Goal: Transaction & Acquisition: Purchase product/service

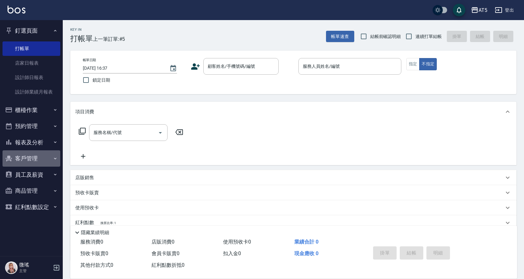
click at [24, 155] on button "客戶管理" at bounding box center [32, 158] width 58 height 16
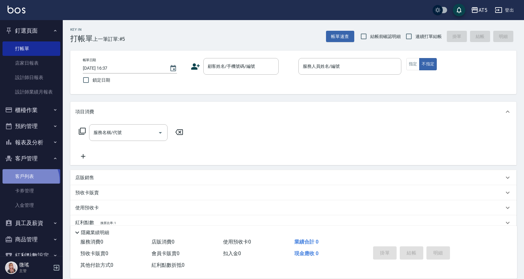
click at [29, 180] on link "客戶列表" at bounding box center [32, 176] width 58 height 14
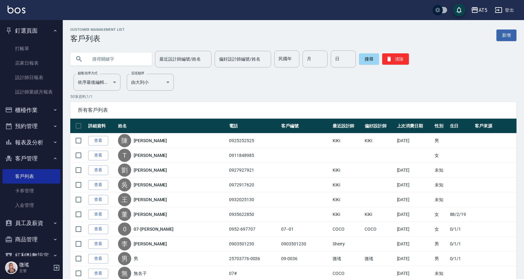
click at [123, 60] on input "text" at bounding box center [117, 58] width 59 height 17
click at [123, 61] on input "高" at bounding box center [117, 58] width 59 height 17
type input "高"
click at [77, 61] on icon at bounding box center [79, 59] width 8 height 8
click at [78, 59] on icon at bounding box center [79, 59] width 8 height 8
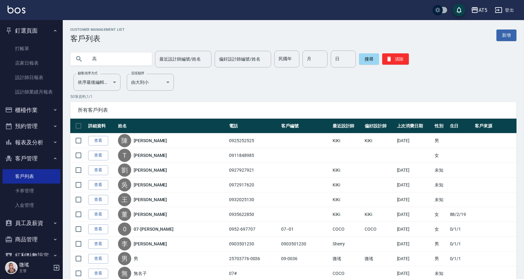
click at [78, 59] on icon at bounding box center [79, 59] width 8 height 8
click at [364, 60] on button "搜尋" at bounding box center [369, 58] width 20 height 11
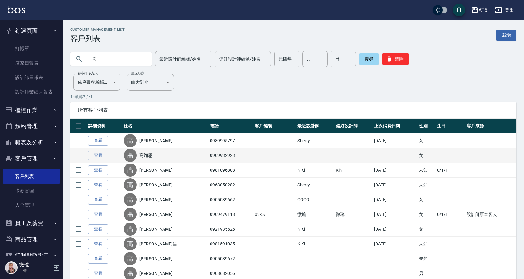
scroll to position [63, 0]
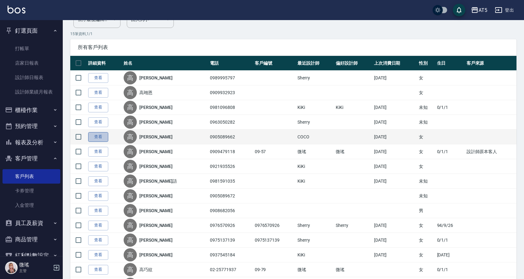
click at [106, 139] on link "查看" at bounding box center [98, 137] width 20 height 10
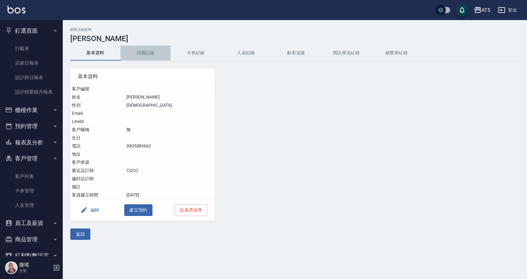
click at [148, 54] on button "消費記錄" at bounding box center [145, 52] width 50 height 15
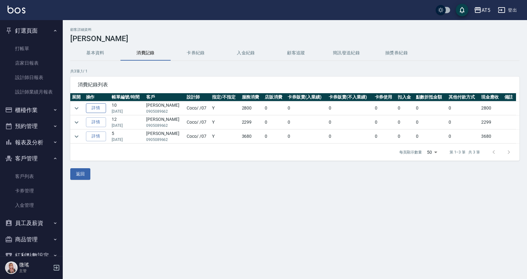
click at [93, 107] on link "詳情" at bounding box center [96, 108] width 20 height 10
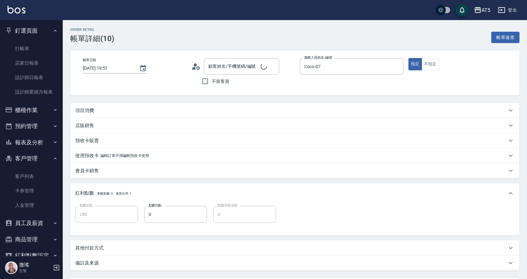
type input "[DATE] 19:57"
type input "Coco-07"
type input "280"
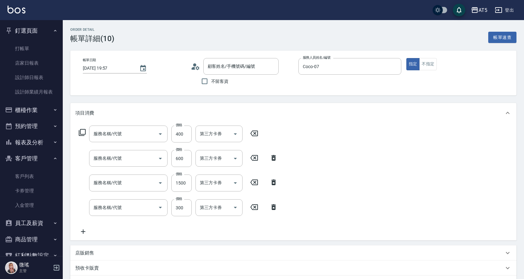
type input "[PERSON_NAME]/0905089662/null"
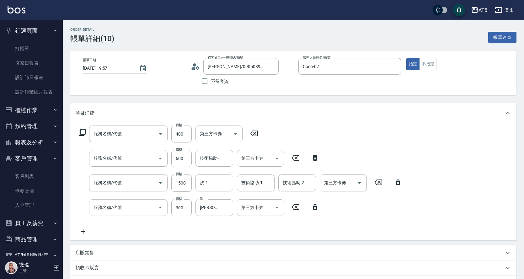
type input "剪髮(401)"
type input "自備護髮(601)"
type input "染髮(501)"
type input "洗髮(201)"
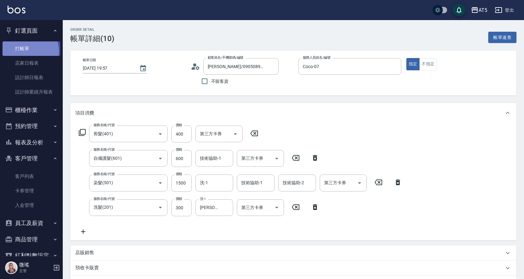
click at [24, 51] on link "打帳單" at bounding box center [32, 48] width 58 height 14
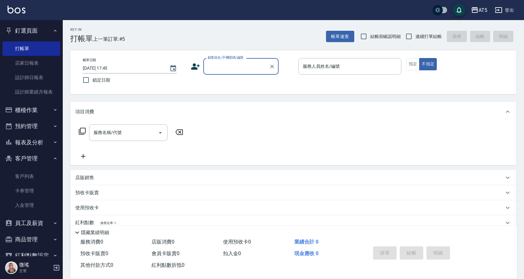
click at [33, 113] on button "櫃檯作業" at bounding box center [32, 110] width 58 height 16
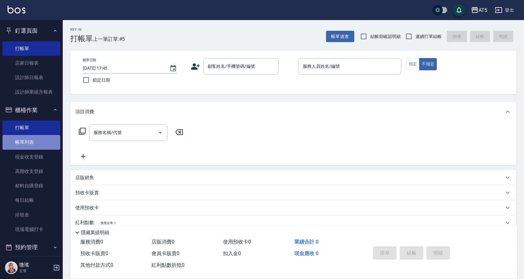
click at [40, 145] on link "帳單列表" at bounding box center [32, 142] width 58 height 14
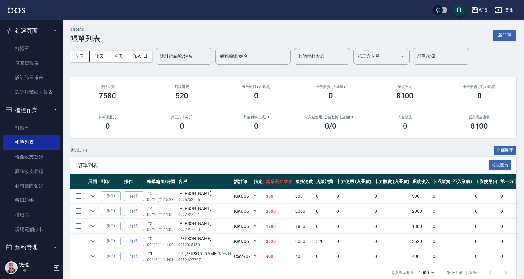
scroll to position [14, 0]
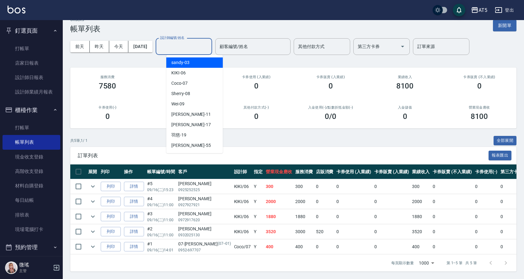
click at [173, 47] on input "設計師編號/姓名" at bounding box center [183, 46] width 51 height 11
click at [188, 80] on div "Coco -07" at bounding box center [194, 83] width 56 height 10
type input "Coco-07"
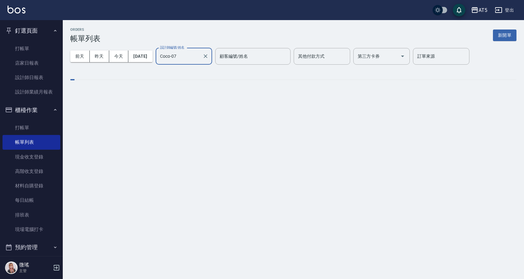
scroll to position [0, 0]
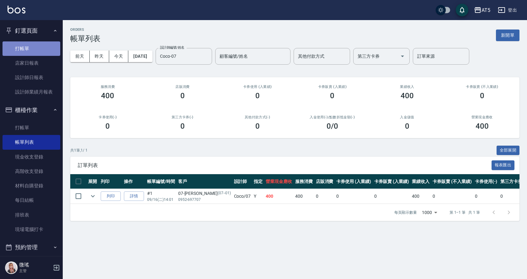
click at [44, 48] on link "打帳單" at bounding box center [32, 48] width 58 height 14
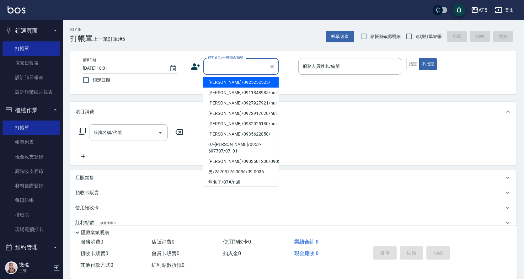
click at [226, 65] on input "顧客姓名/手機號碼/編號" at bounding box center [236, 66] width 60 height 11
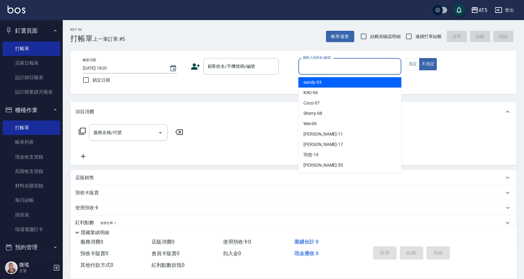
click at [328, 69] on input "服務人員姓名/編號" at bounding box center [349, 66] width 97 height 11
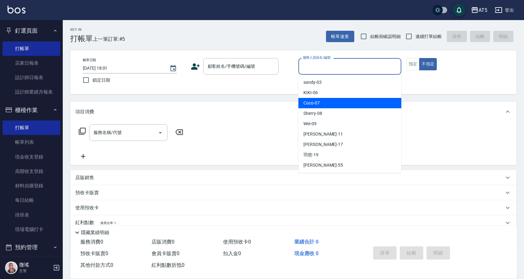
click at [325, 107] on div "Coco -07" at bounding box center [349, 103] width 103 height 10
type input "Coco-07"
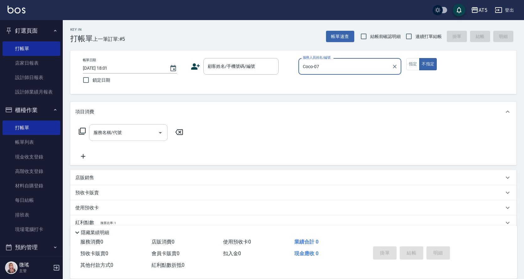
click at [135, 133] on input "服務名稱/代號" at bounding box center [123, 132] width 63 height 11
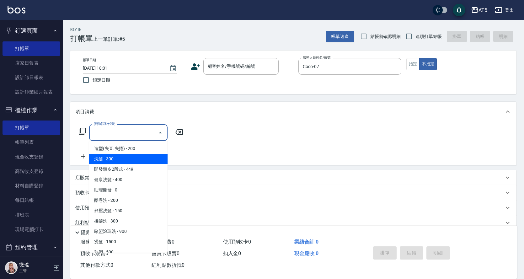
click at [115, 162] on span "洗髮 - 300" at bounding box center [128, 159] width 78 height 10
type input "洗髮(201)"
type input "30"
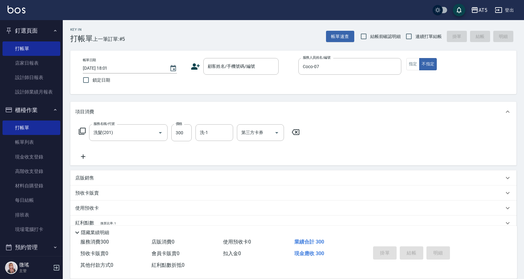
click at [232, 53] on div "帳單日期 [DATE] 18:01 鎖定日期 顧客姓名/手機號碼/編號 顧客姓名/手機號碼/編號 服務人員姓名/編號 [PERSON_NAME]-07 服務人…" at bounding box center [293, 72] width 446 height 44
click at [227, 66] on input "顧客姓名/手機號碼/編號" at bounding box center [236, 66] width 60 height 11
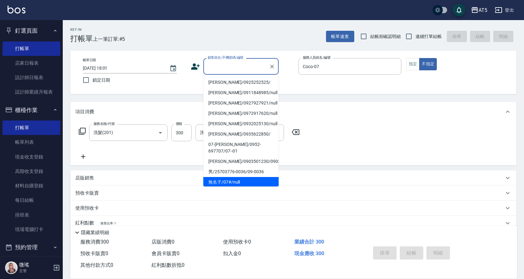
click at [232, 177] on li "無名子/07#/null" at bounding box center [240, 182] width 75 height 10
type input "無名子/07#/null"
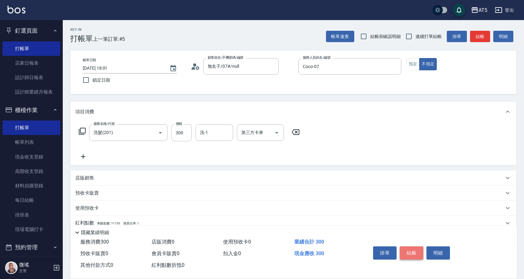
click at [406, 248] on button "結帳" at bounding box center [412, 252] width 24 height 13
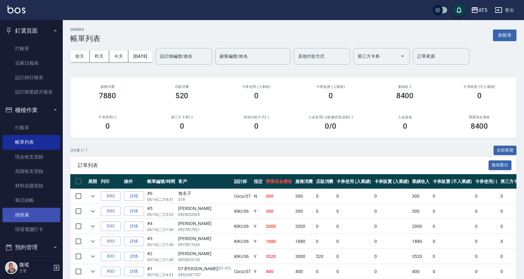
scroll to position [31, 0]
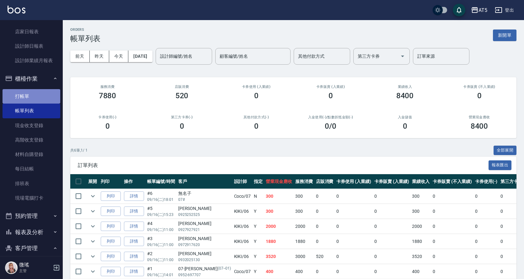
click at [34, 93] on link "打帳單" at bounding box center [32, 96] width 58 height 14
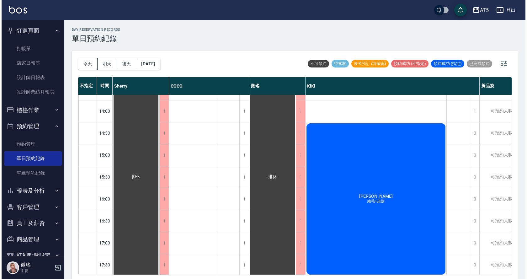
scroll to position [158, 0]
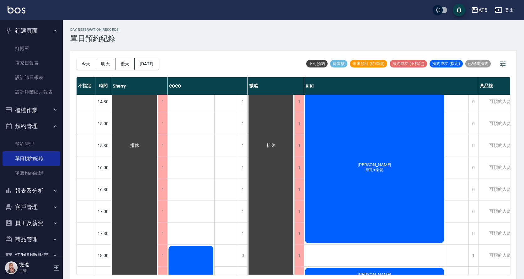
click at [357, 186] on div "張絲閔 縮毛+染髮" at bounding box center [374, 167] width 141 height 153
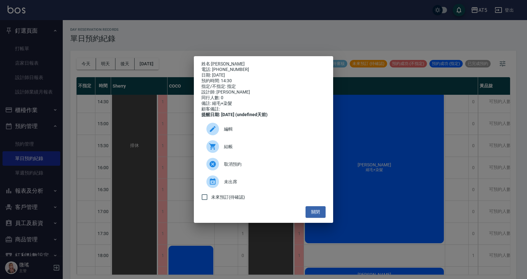
click at [243, 147] on span "結帳" at bounding box center [272, 146] width 97 height 7
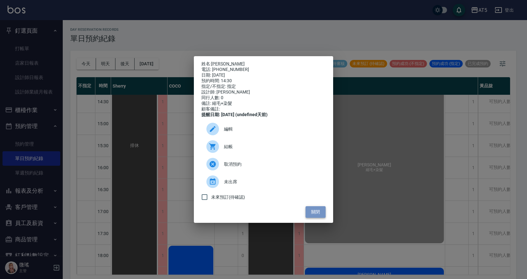
click at [317, 214] on button "關閉" at bounding box center [315, 212] width 20 height 12
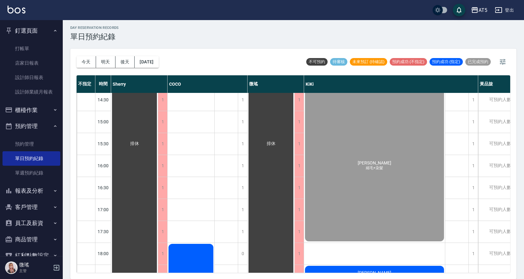
scroll to position [220, 0]
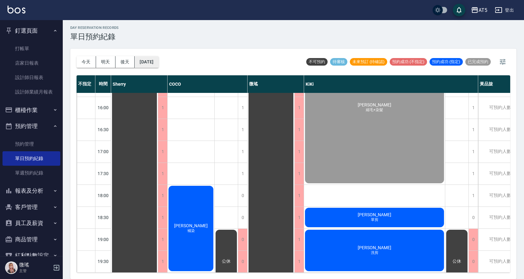
click at [156, 60] on button "[DATE]" at bounding box center [147, 62] width 24 height 12
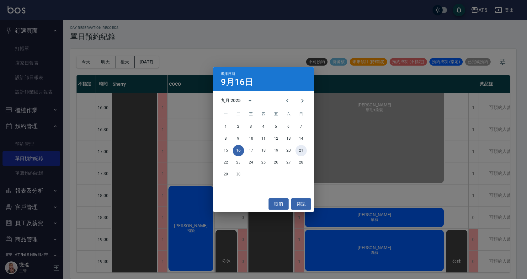
click at [300, 151] on button "21" at bounding box center [300, 150] width 11 height 11
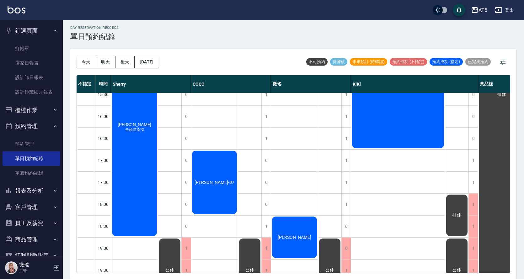
scroll to position [264, 0]
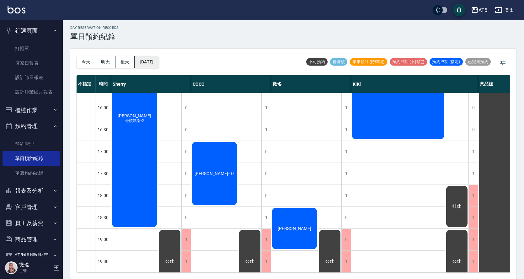
click at [158, 64] on button "2025/09/21" at bounding box center [147, 62] width 24 height 12
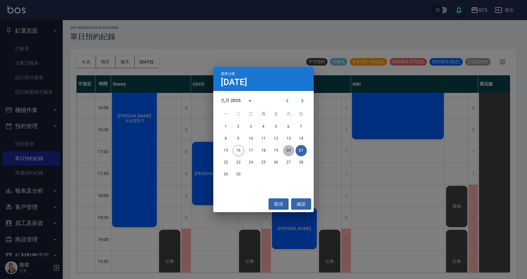
click at [291, 152] on button "20" at bounding box center [288, 150] width 11 height 11
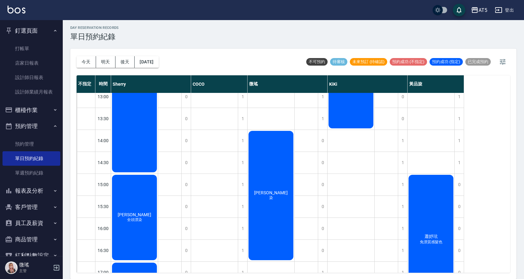
scroll to position [1, 0]
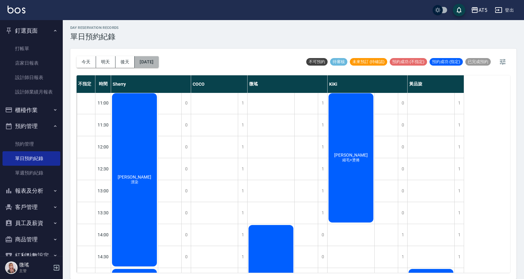
click at [151, 63] on button "2025/09/20" at bounding box center [147, 62] width 24 height 12
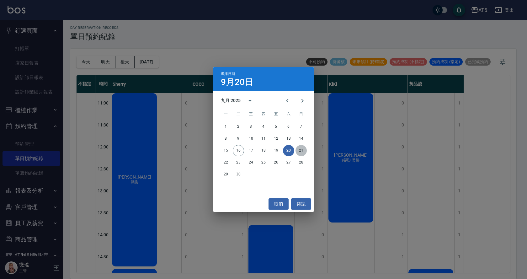
click at [301, 150] on button "21" at bounding box center [300, 150] width 11 height 11
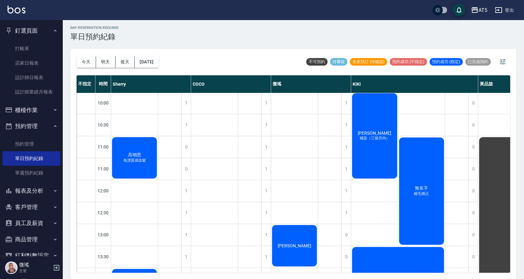
click at [154, 71] on div "今天 明天 後天 2025/09/21" at bounding box center [118, 62] width 82 height 27
click at [148, 56] on button "2025/09/21" at bounding box center [147, 62] width 24 height 12
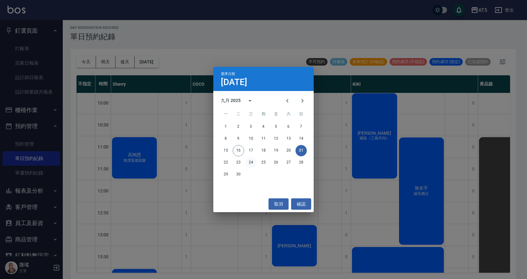
click at [251, 160] on button "24" at bounding box center [250, 162] width 11 height 11
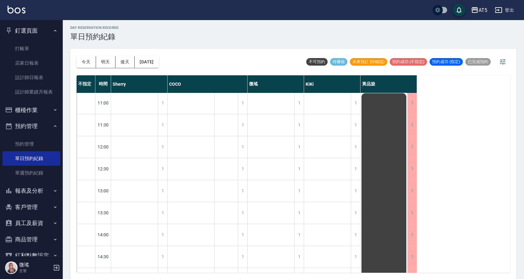
click at [146, 71] on div "今天 明天 後天 2025/09/24" at bounding box center [118, 62] width 82 height 27
click at [156, 61] on button "2025/09/24" at bounding box center [147, 62] width 24 height 12
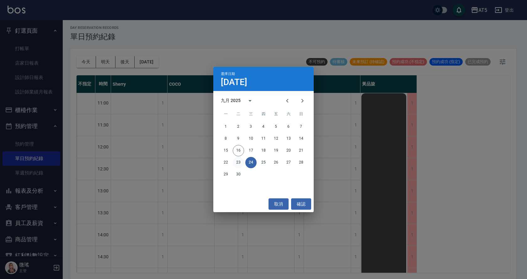
click at [238, 163] on button "23" at bounding box center [238, 162] width 11 height 11
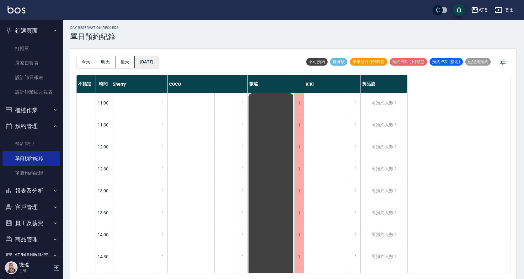
click at [157, 61] on button "2025/09/23" at bounding box center [147, 62] width 24 height 12
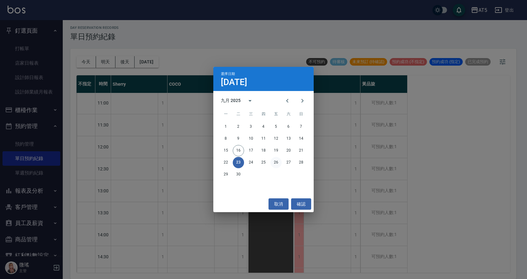
click at [280, 162] on button "26" at bounding box center [275, 162] width 11 height 11
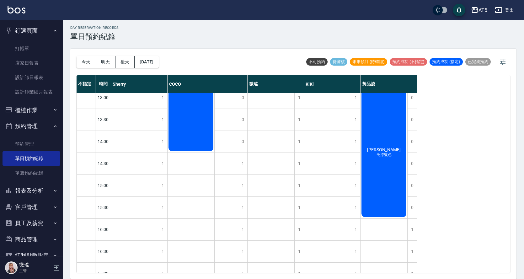
scroll to position [125, 0]
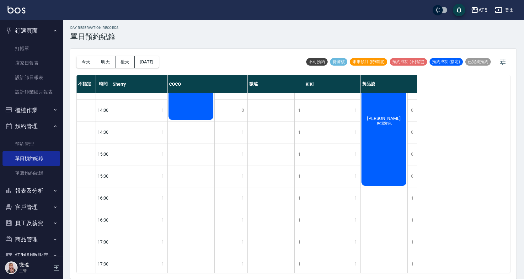
click at [398, 140] on div "黃彩雲 免漂髮色" at bounding box center [383, 121] width 47 height 131
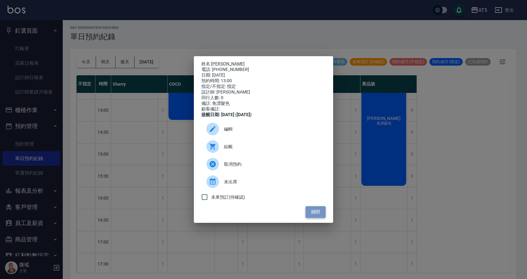
click at [320, 214] on button "關閉" at bounding box center [315, 212] width 20 height 12
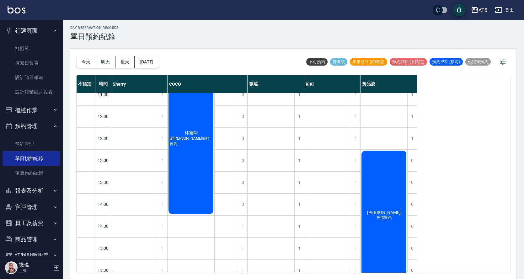
scroll to position [63, 0]
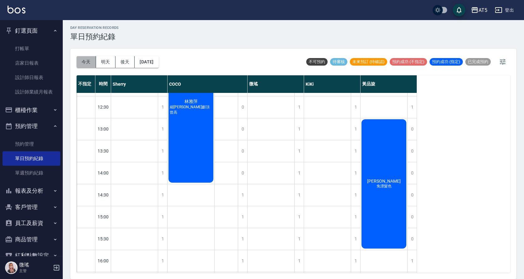
click at [88, 66] on button "今天" at bounding box center [86, 62] width 19 height 12
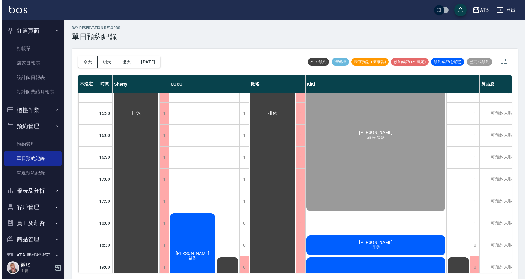
scroll to position [220, 0]
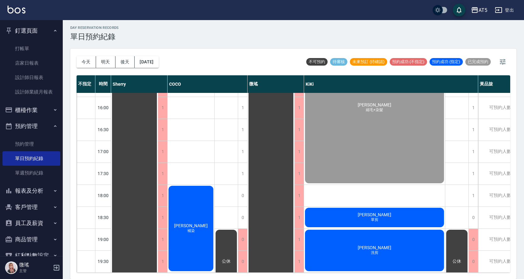
click at [372, 217] on span "單剪" at bounding box center [374, 219] width 10 height 5
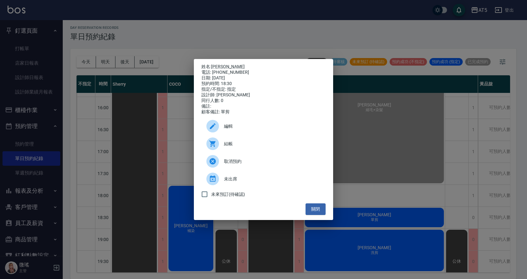
click at [229, 147] on span "結帳" at bounding box center [272, 143] width 97 height 7
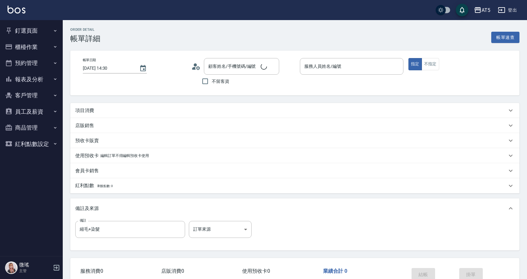
type input "KIKI-06"
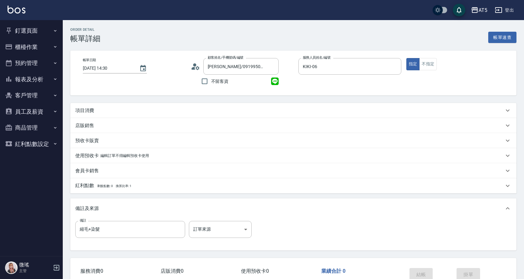
type input "[PERSON_NAME]/0919950684/null"
click at [149, 108] on div "項目消費" at bounding box center [289, 110] width 428 height 7
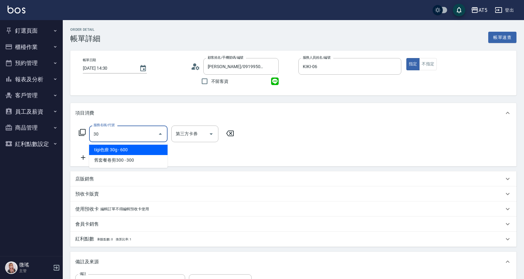
type input "301"
type input "150"
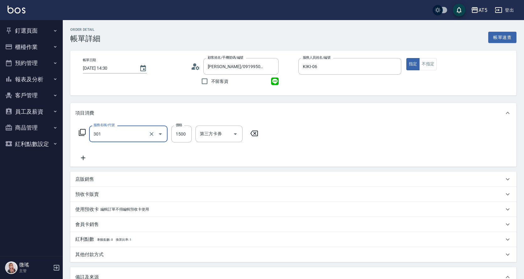
type input "燙髮(301)"
type input "0"
type input "200"
type input "2000"
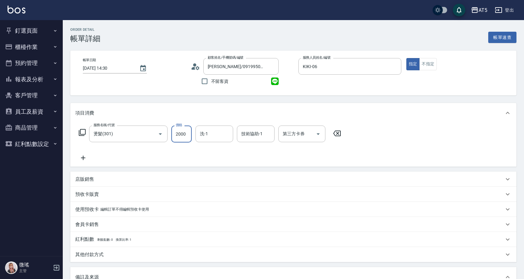
click at [80, 157] on icon at bounding box center [83, 158] width 16 height 8
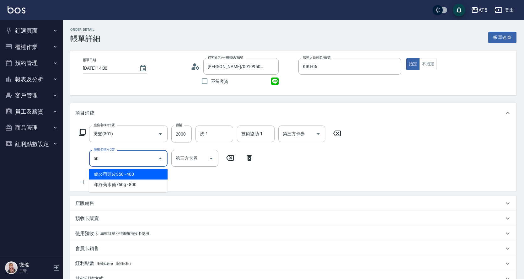
type input "501"
type input "300"
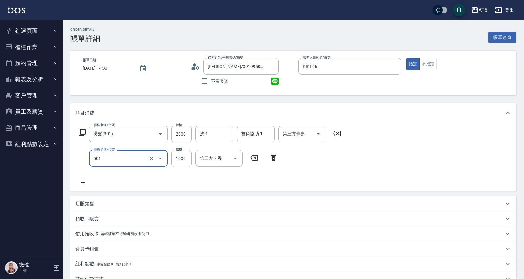
type input "染髮(501)"
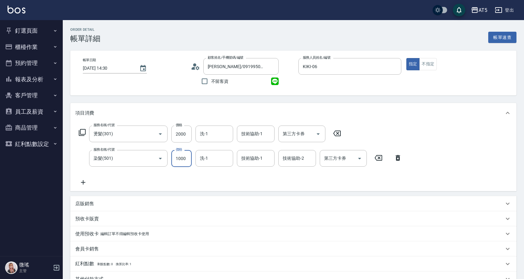
click at [88, 182] on icon at bounding box center [83, 182] width 16 height 8
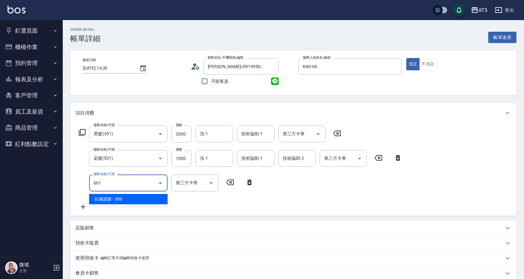
drag, startPoint x: 114, startPoint y: 183, endPoint x: 85, endPoint y: 180, distance: 29.6
click at [85, 180] on div "服務名稱/代號 601 服務名稱/代號 第三方卡券 第三方卡券" at bounding box center [166, 182] width 182 height 17
type input "601"
click at [248, 182] on icon at bounding box center [249, 182] width 4 height 6
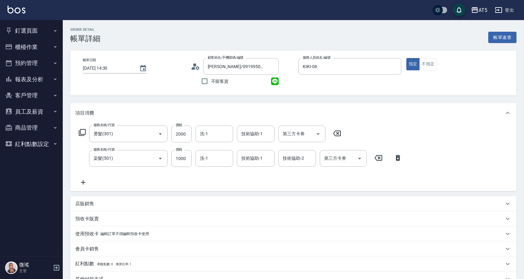
scroll to position [94, 0]
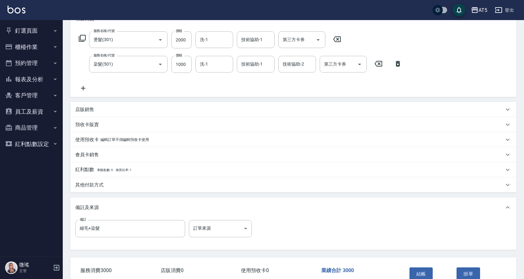
click at [87, 102] on div "店販銷售" at bounding box center [293, 109] width 446 height 15
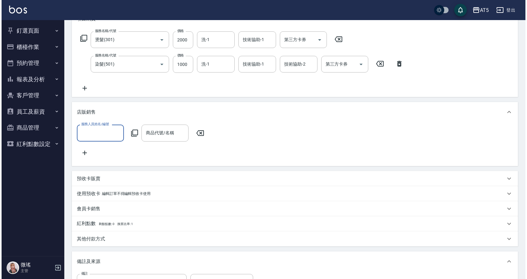
scroll to position [0, 0]
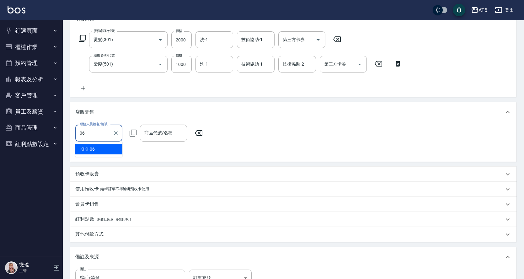
type input "KIKI-06"
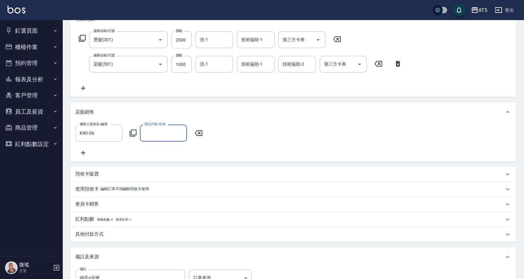
click at [134, 136] on icon at bounding box center [133, 133] width 7 height 7
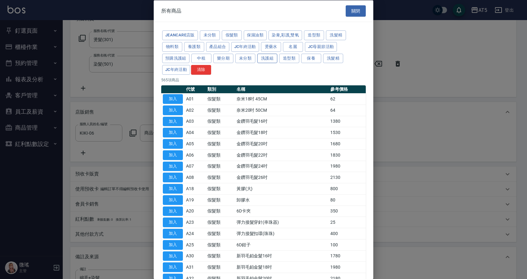
click at [269, 57] on button "洗護組" at bounding box center [267, 58] width 20 height 10
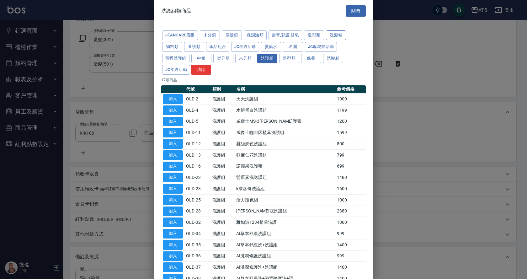
click at [335, 36] on button "洗髮精" at bounding box center [336, 35] width 20 height 10
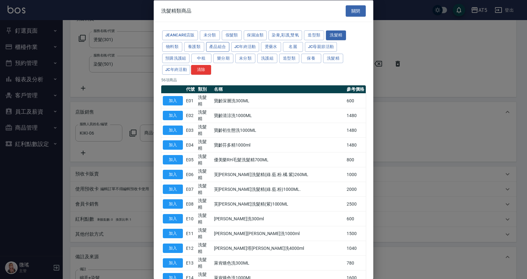
click at [223, 46] on button "產品組合" at bounding box center [217, 47] width 23 height 10
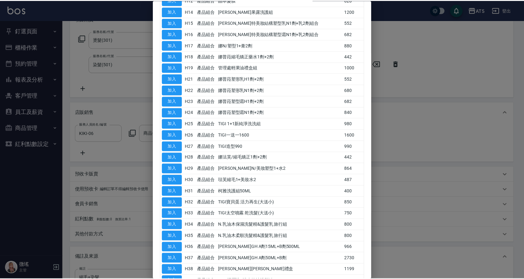
scroll to position [345, 0]
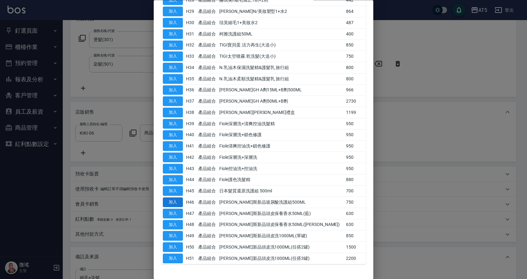
click at [171, 205] on button "加入" at bounding box center [173, 203] width 20 height 10
type input "喬娜斯新品玻尿酸洗護組500ML"
type input "370"
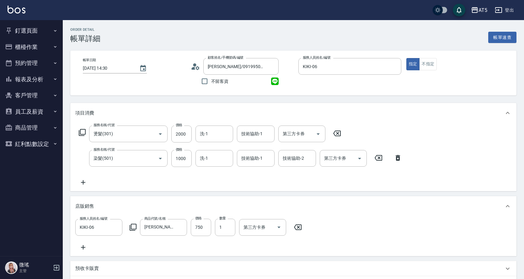
scroll to position [187, 0]
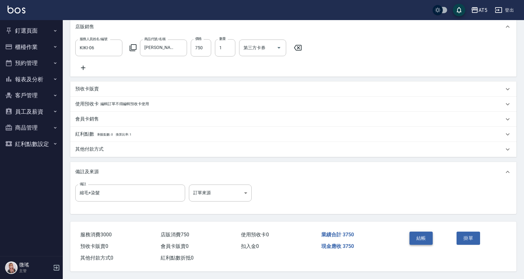
click at [421, 237] on button "結帳" at bounding box center [421, 237] width 24 height 13
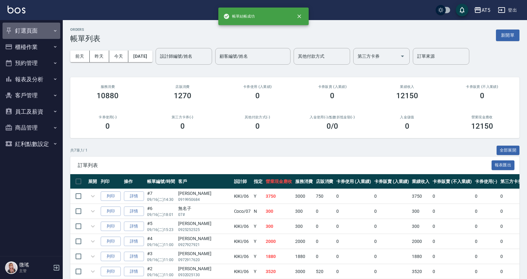
click at [11, 31] on icon "button" at bounding box center [9, 31] width 8 height 8
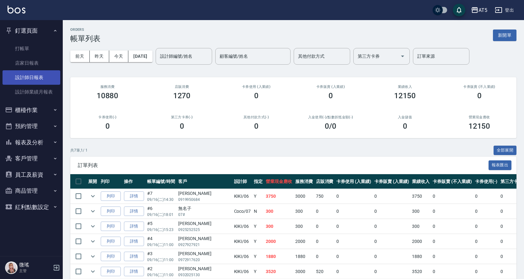
click at [26, 76] on link "設計師日報表" at bounding box center [32, 77] width 58 height 14
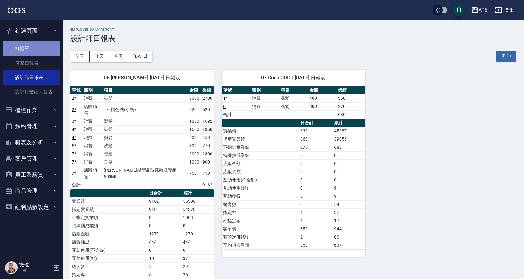
click at [33, 49] on link "打帳單" at bounding box center [32, 48] width 58 height 14
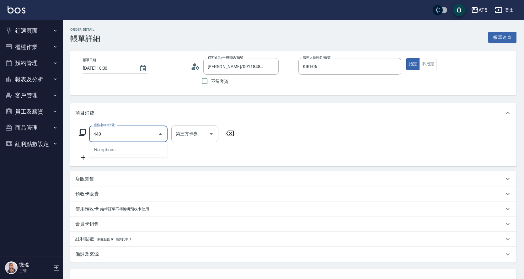
drag, startPoint x: 115, startPoint y: 135, endPoint x: 69, endPoint y: 139, distance: 46.6
click at [69, 139] on div "Order detail 帳單詳細 帳單速查 帳單日期 2025/09/16 18:30 顧客姓名/手機號碼/編號 Tina/0911848985/null …" at bounding box center [293, 173] width 461 height 306
click at [108, 132] on input "440" at bounding box center [123, 133] width 63 height 11
drag, startPoint x: 108, startPoint y: 132, endPoint x: 73, endPoint y: 134, distance: 35.5
click at [73, 134] on div "服務名稱/代號 440 服務名稱/代號 第三方卡券 第三方卡券" at bounding box center [293, 144] width 446 height 43
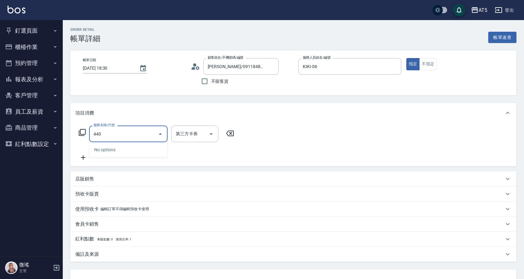
type input "440"
click at [81, 132] on icon at bounding box center [82, 132] width 7 height 7
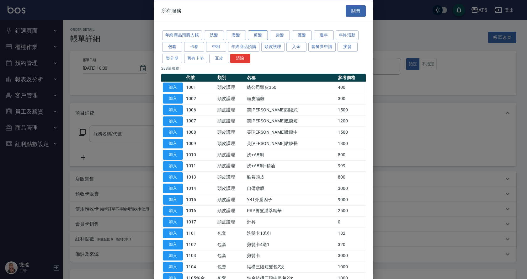
click at [264, 33] on button "剪髮" at bounding box center [258, 35] width 20 height 10
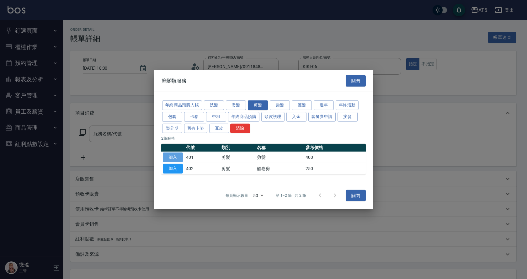
click at [177, 159] on button "加入" at bounding box center [173, 157] width 20 height 10
type input "剪髮(401)"
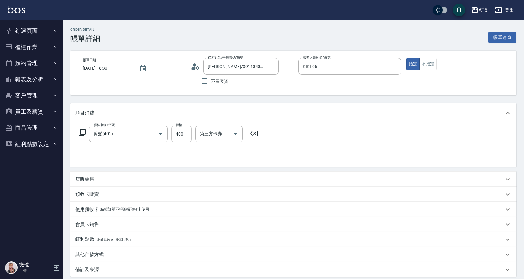
click at [187, 138] on input "400" at bounding box center [181, 133] width 20 height 17
type input "0"
type input "45"
type input "40"
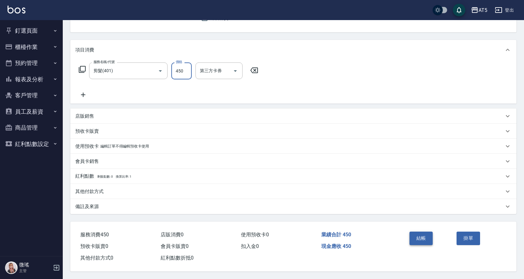
type input "450"
click at [417, 235] on button "結帳" at bounding box center [421, 237] width 24 height 13
click at [417, 235] on div "結帳" at bounding box center [430, 242] width 47 height 27
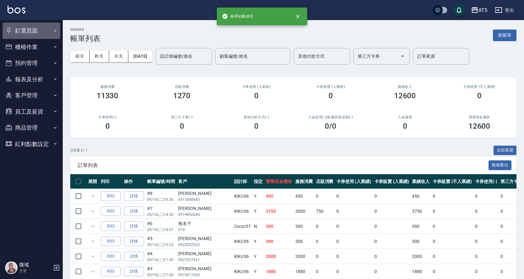
click at [27, 33] on button "釘選頁面" at bounding box center [32, 31] width 58 height 16
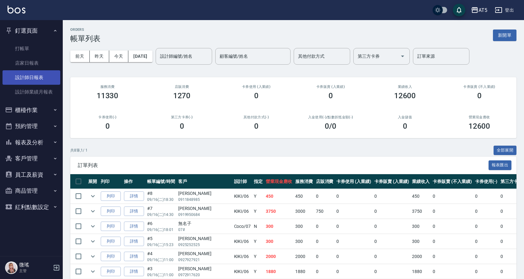
click at [18, 79] on link "設計師日報表" at bounding box center [32, 77] width 58 height 14
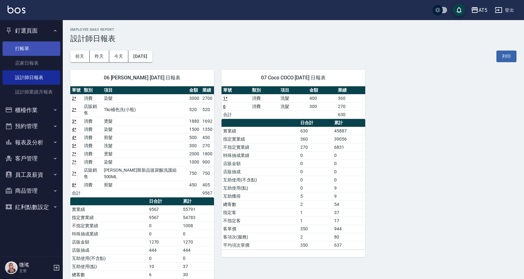
click at [25, 54] on link "打帳單" at bounding box center [32, 48] width 58 height 14
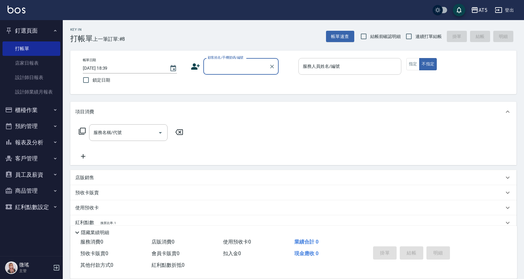
click at [323, 69] on div "服務人員姓名/編號 服務人員姓名/編號" at bounding box center [349, 66] width 103 height 17
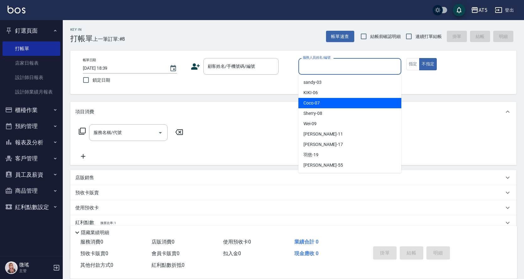
click at [320, 100] on div "Coco -07" at bounding box center [349, 103] width 103 height 10
type input "Coco-07"
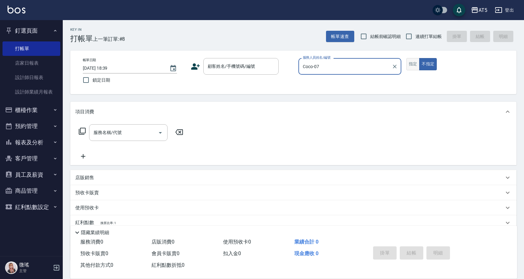
click at [417, 65] on button "指定" at bounding box center [412, 64] width 13 height 12
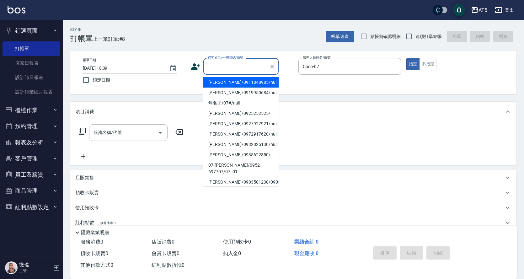
click at [240, 71] on input "顧客姓名/手機號碼/編號" at bounding box center [236, 66] width 60 height 11
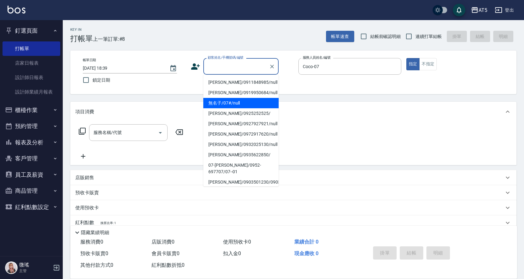
click at [228, 106] on li "無名子/07#/null" at bounding box center [240, 103] width 75 height 10
type input "無名子/07#/null"
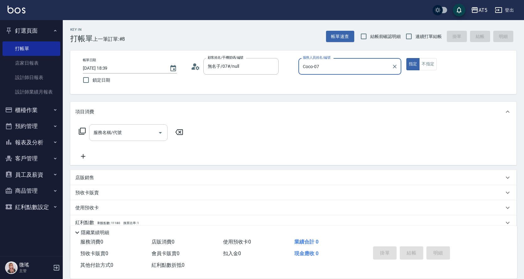
click at [125, 135] on input "服務名稱/代號" at bounding box center [123, 132] width 63 height 11
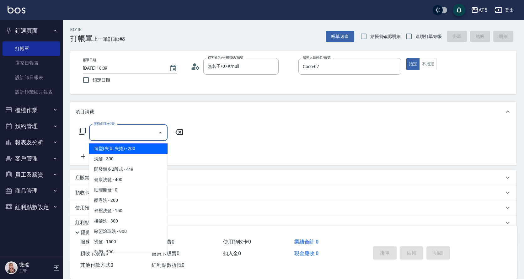
click at [82, 129] on icon at bounding box center [82, 131] width 8 height 8
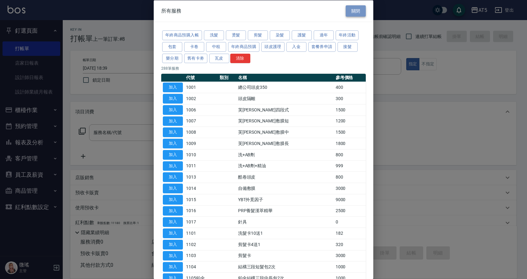
click at [360, 9] on button "關閉" at bounding box center [356, 11] width 20 height 12
